Goal: Transaction & Acquisition: Purchase product/service

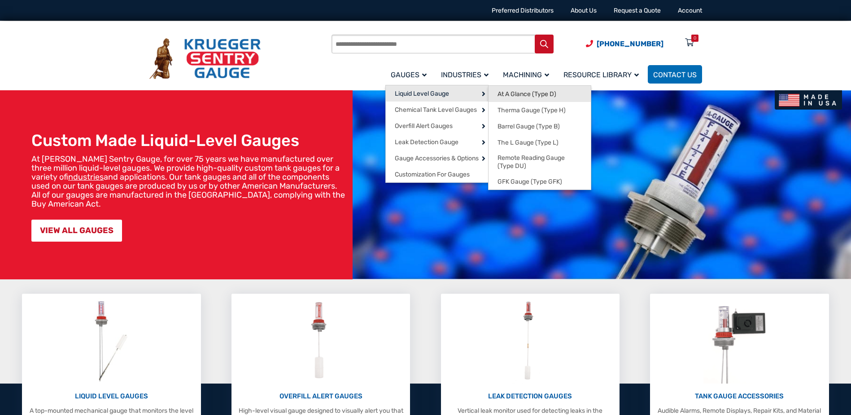
click at [520, 97] on span "At A Glance (Type D)" at bounding box center [527, 94] width 59 height 8
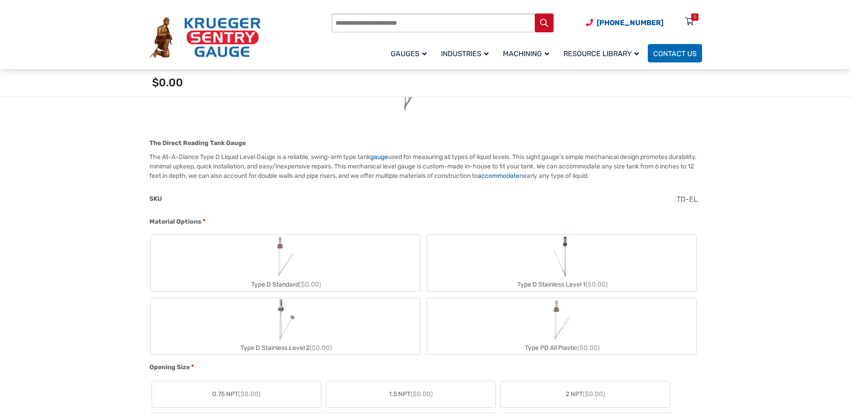
scroll to position [224, 0]
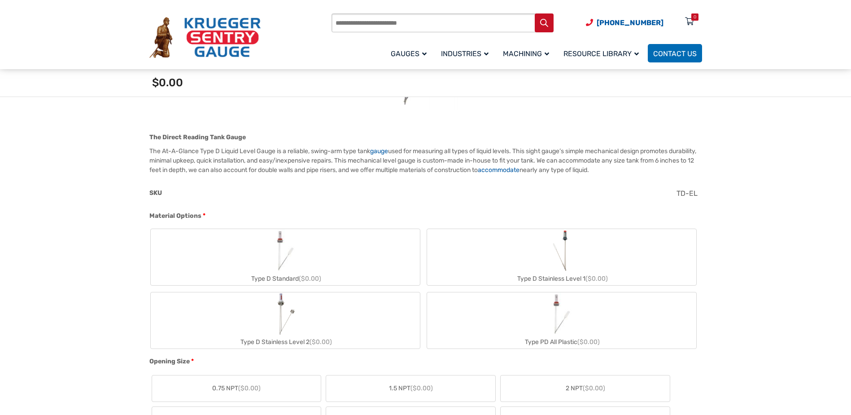
click at [338, 252] on label "Type D Standard ($0.00)" at bounding box center [285, 257] width 269 height 56
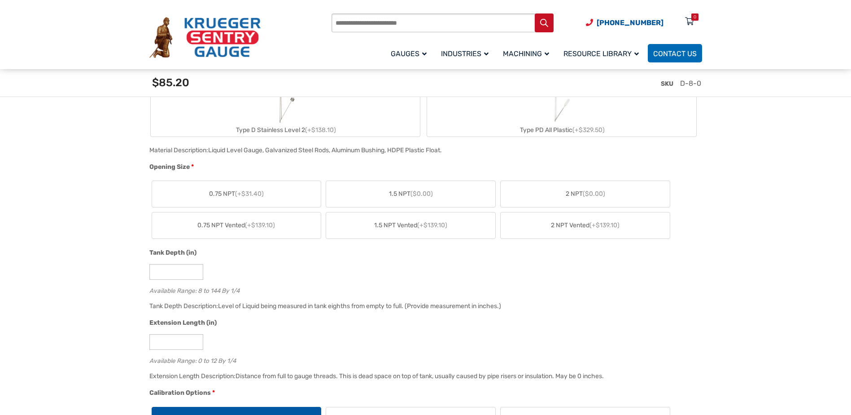
scroll to position [448, 0]
click at [583, 197] on span "2 NPT ($0.00)" at bounding box center [585, 192] width 39 height 9
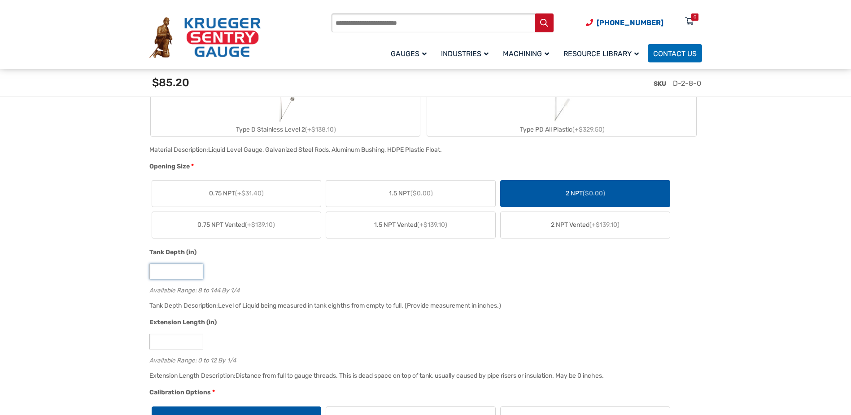
drag, startPoint x: 164, startPoint y: 276, endPoint x: 135, endPoint y: 270, distance: 28.9
type input "**"
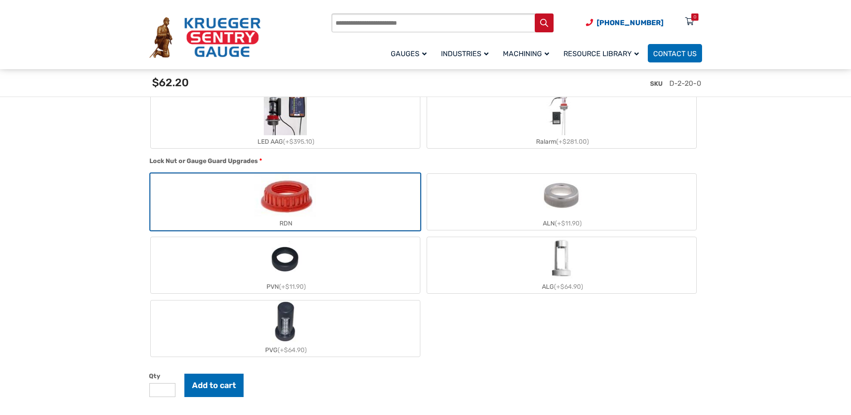
scroll to position [897, 0]
click at [262, 117] on label "LED AAG (+$395.10)" at bounding box center [285, 120] width 269 height 56
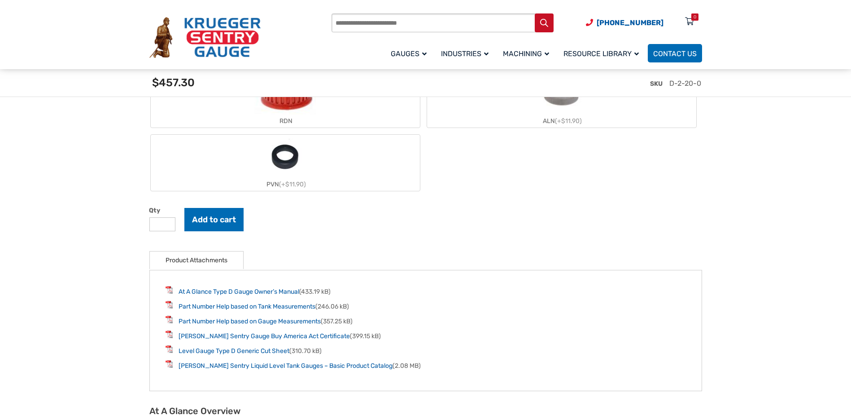
scroll to position [1017, 0]
click at [56, 365] on section "🔍 At A Glance $ 0.00 The Direct Reading Tank Gauge The At-A-Glance Type D Liqui…" at bounding box center [425, 46] width 851 height 1726
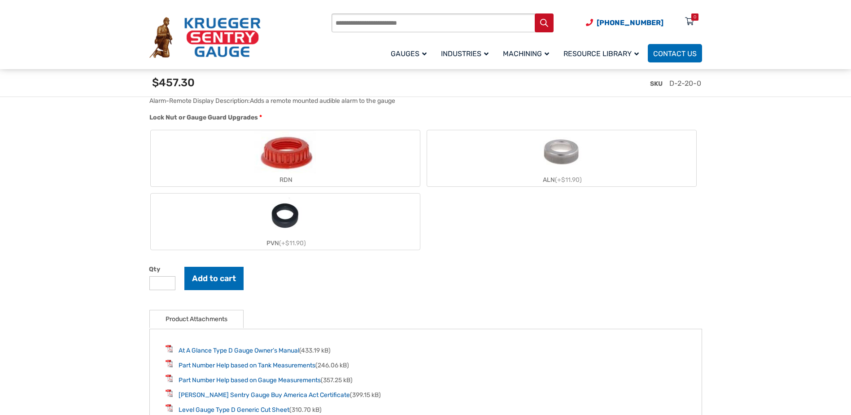
scroll to position [957, 0]
